Goal: Task Accomplishment & Management: Manage account settings

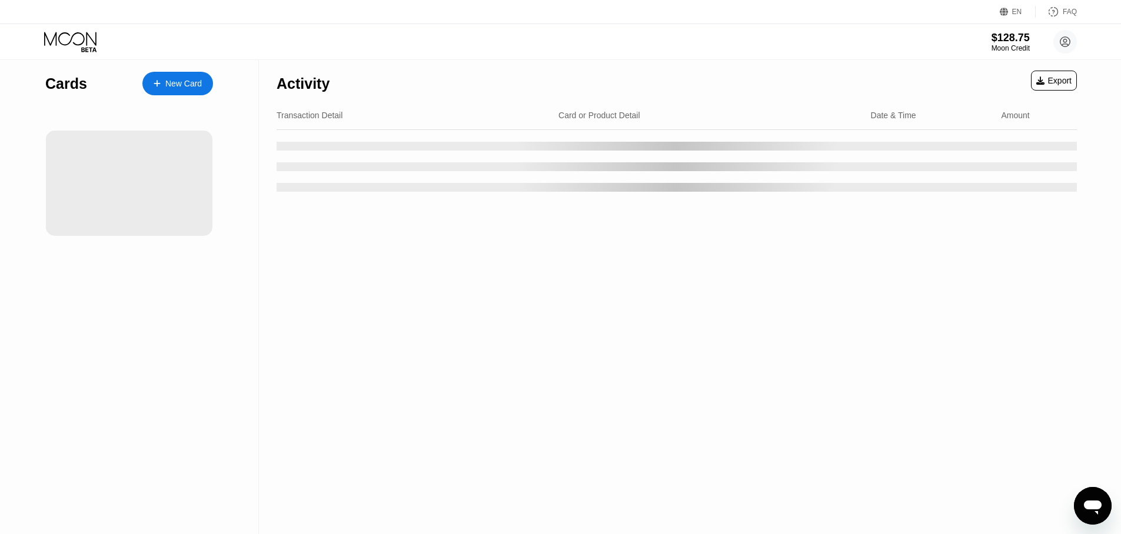
click at [346, 307] on div "Activity Export Transaction Detail Card or Product Detail Date & Time Amount" at bounding box center [677, 297] width 836 height 474
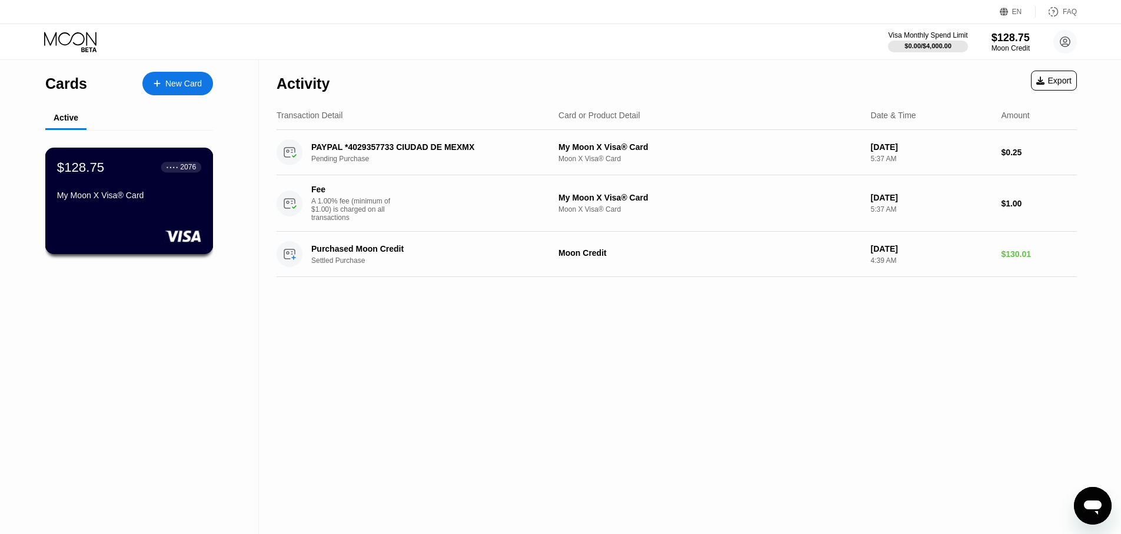
click at [187, 165] on div "2076" at bounding box center [188, 167] width 16 height 8
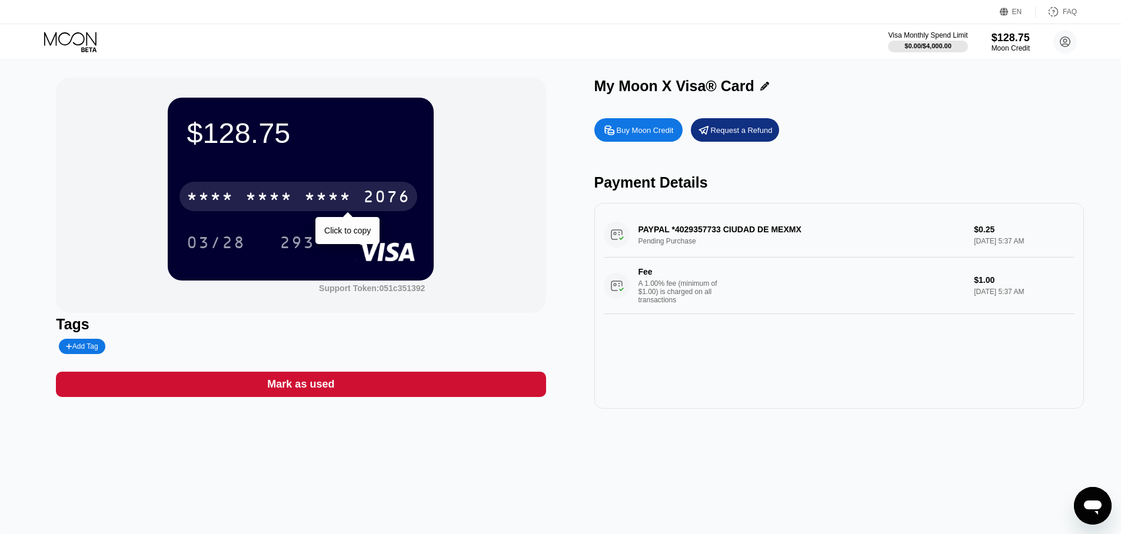
click at [307, 198] on div "* * * *" at bounding box center [327, 198] width 47 height 19
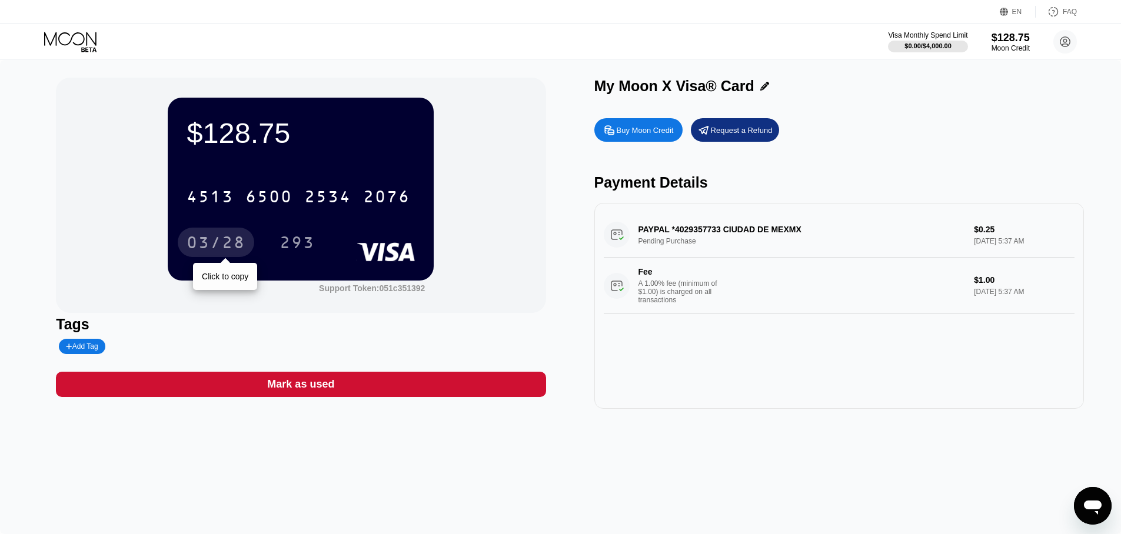
click at [226, 242] on div "03/28" at bounding box center [216, 244] width 59 height 19
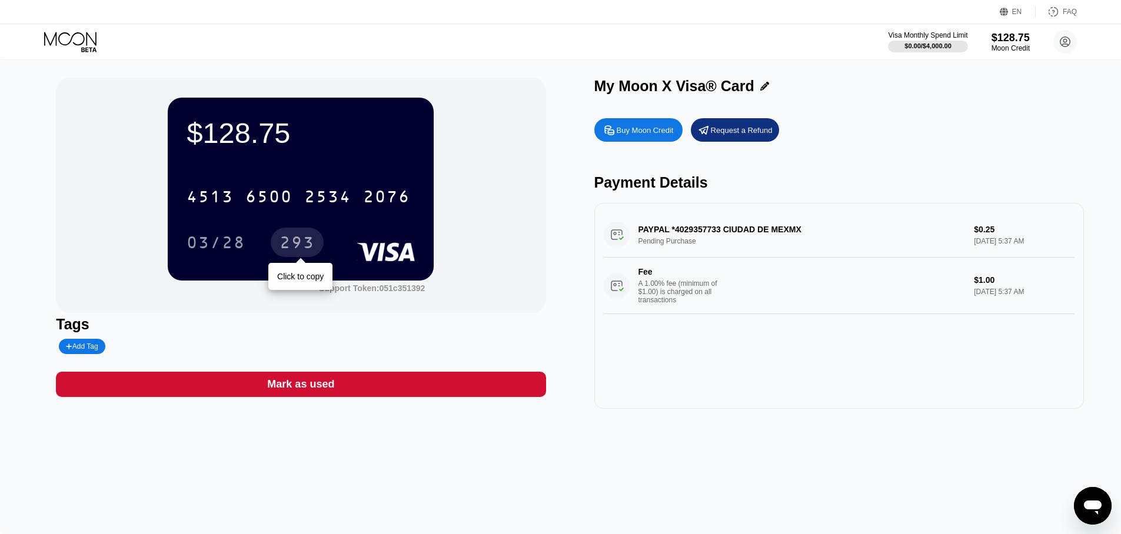
click at [304, 244] on div "293" at bounding box center [297, 244] width 35 height 19
click at [721, 132] on div "Request a Refund" at bounding box center [742, 130] width 62 height 10
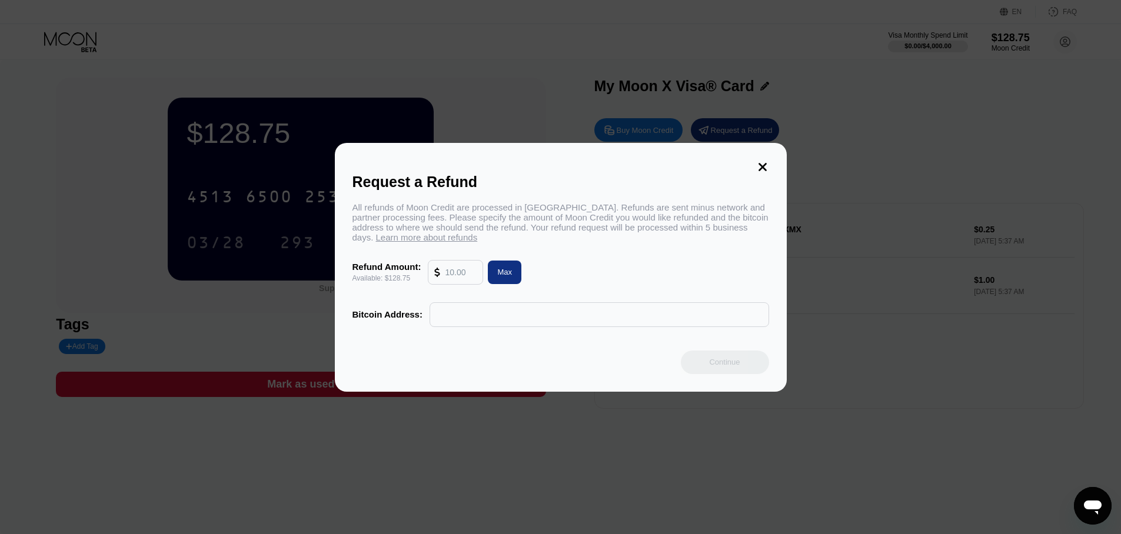
click at [382, 278] on div "Available: $128.75" at bounding box center [387, 278] width 69 height 8
click at [467, 273] on input "text" at bounding box center [461, 273] width 32 height 24
type input "100"
click at [454, 315] on input "text" at bounding box center [599, 315] width 327 height 24
click at [468, 321] on input "text" at bounding box center [599, 315] width 327 height 24
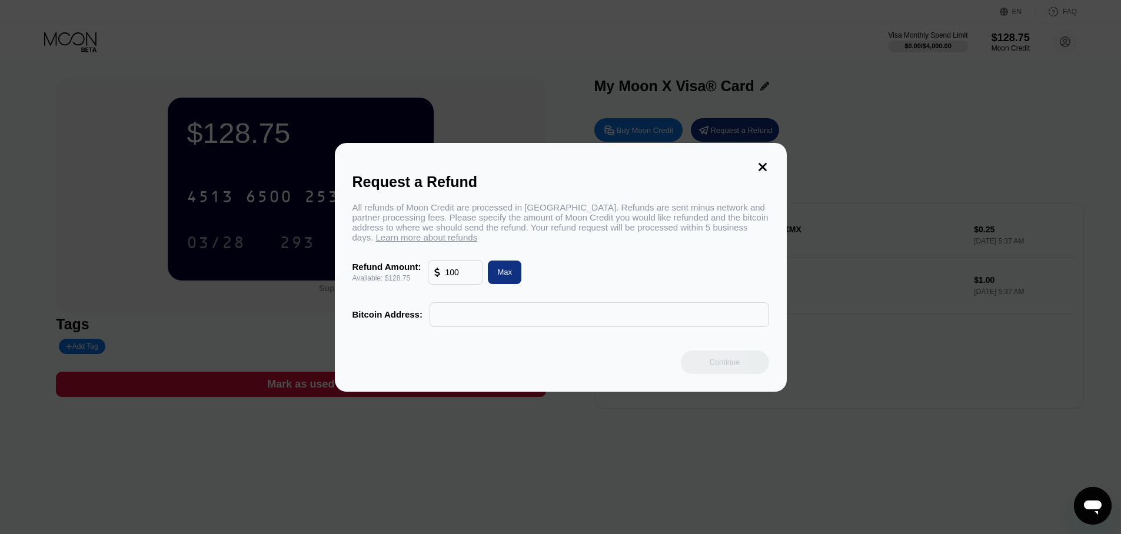
paste input "bc1q7rgtjp2gkh3f4clp7ggxc2snpjnghjvmt5873n"
type input "bc1q7rgtjp2gkh3f4clp7ggxc2snpjnghjvmt5873n"
drag, startPoint x: 457, startPoint y: 273, endPoint x: 450, endPoint y: 273, distance: 7.7
click at [450, 273] on input "100" at bounding box center [461, 273] width 32 height 24
type input "120"
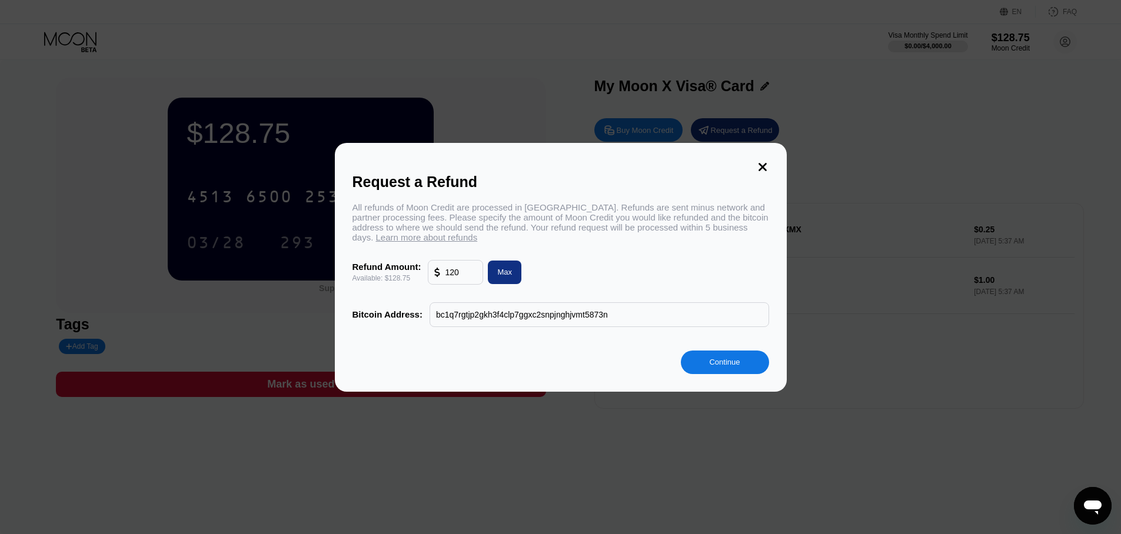
click at [715, 367] on div "Continue" at bounding box center [725, 363] width 88 height 24
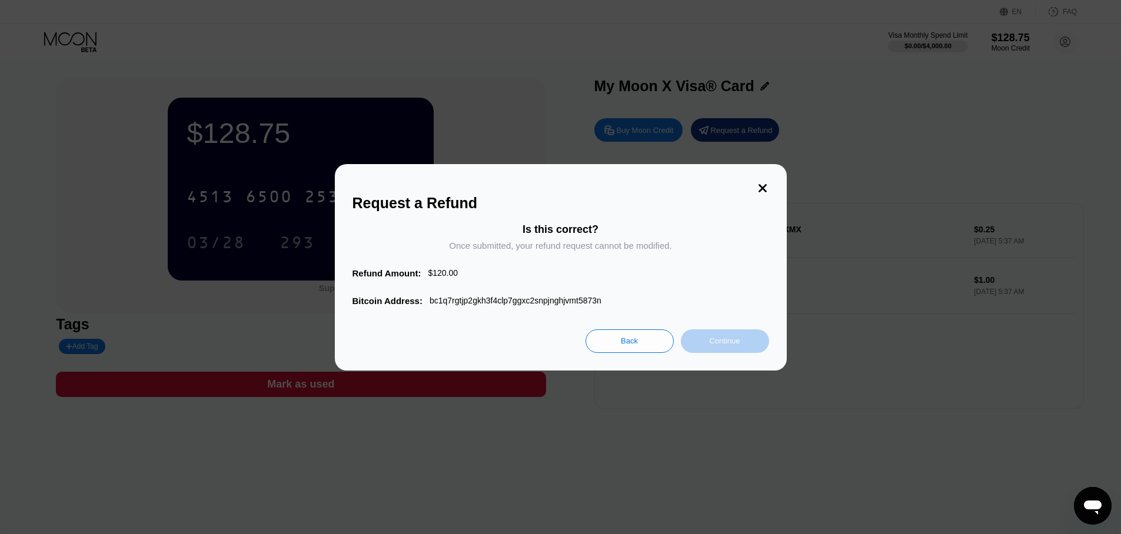
click at [726, 342] on div "Continue" at bounding box center [724, 341] width 31 height 10
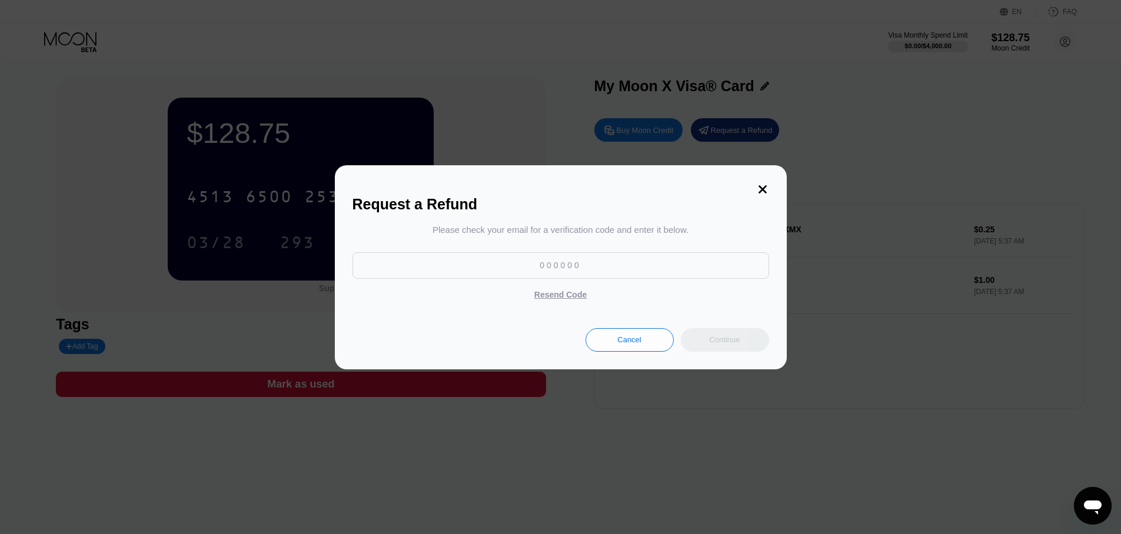
click at [574, 265] on input at bounding box center [561, 266] width 417 height 26
paste input "246122"
type input "246122"
click at [728, 346] on div "Continue" at bounding box center [725, 340] width 88 height 24
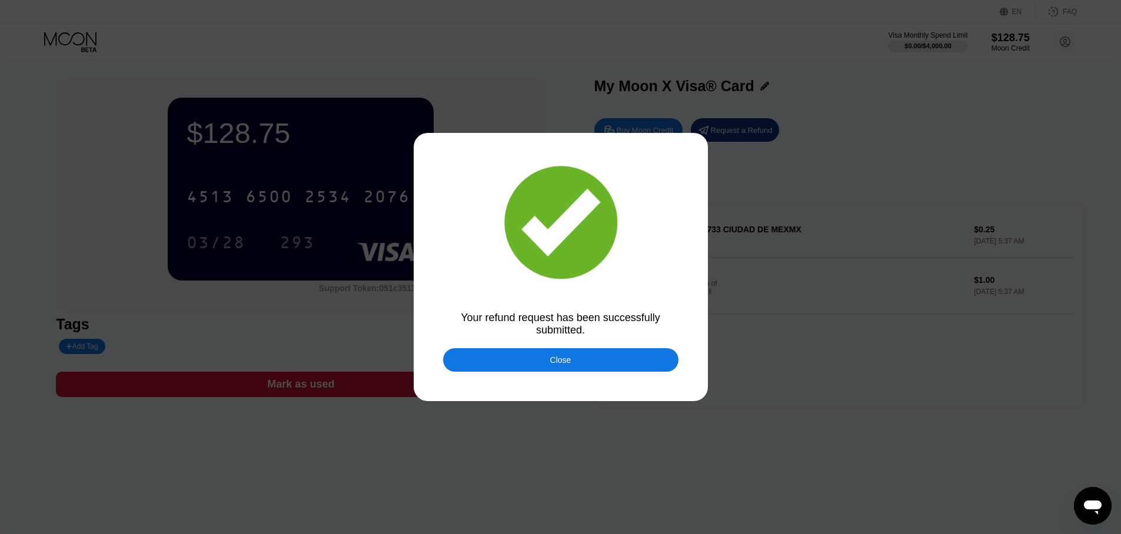
click at [560, 360] on div "Close" at bounding box center [560, 360] width 21 height 9
